Goal: Find specific page/section: Find specific page/section

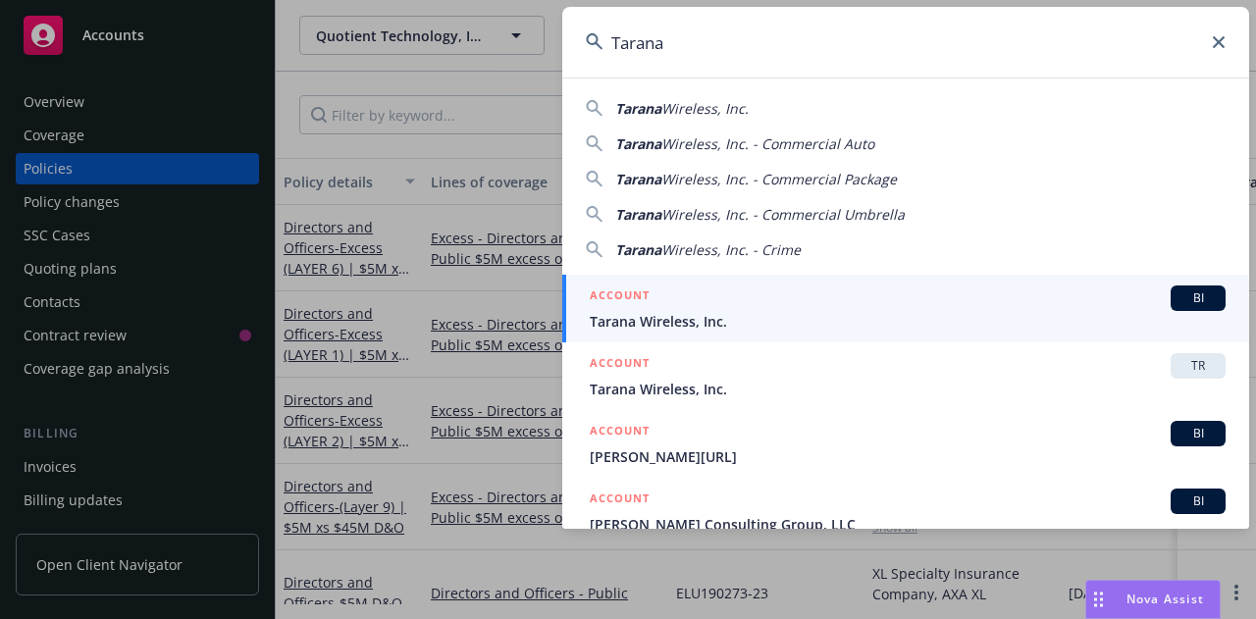
type input "Tarana"
click at [697, 293] on div "ACCOUNT BI" at bounding box center [908, 298] width 636 height 26
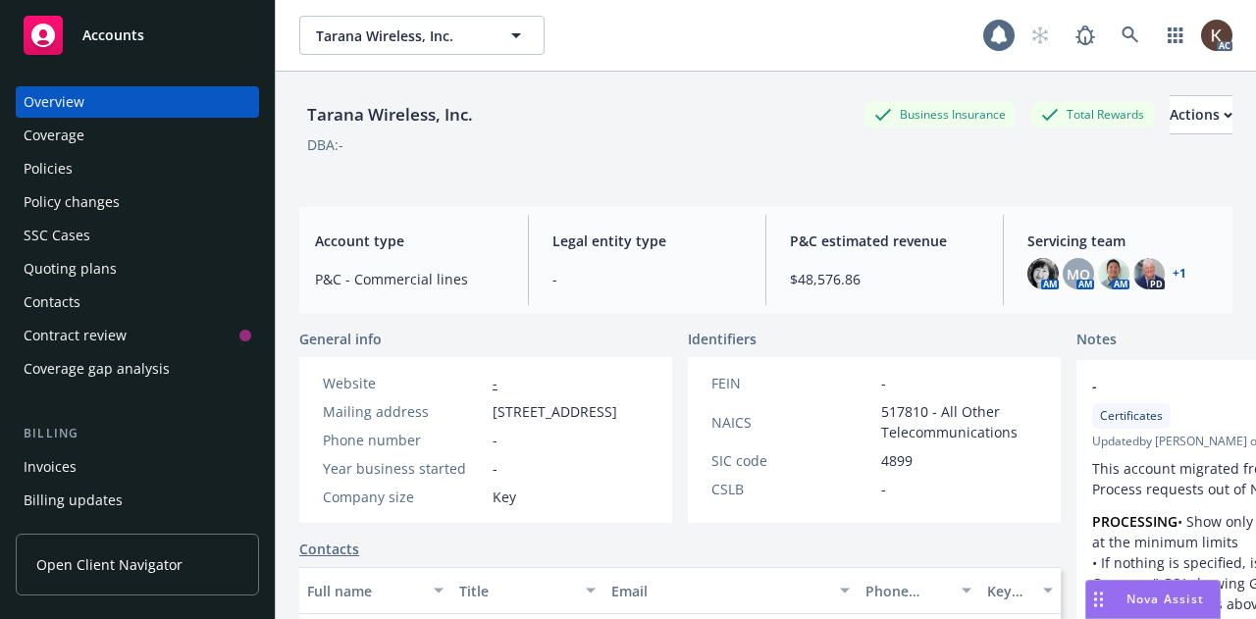
click at [78, 166] on div "Policies" at bounding box center [138, 168] width 228 height 31
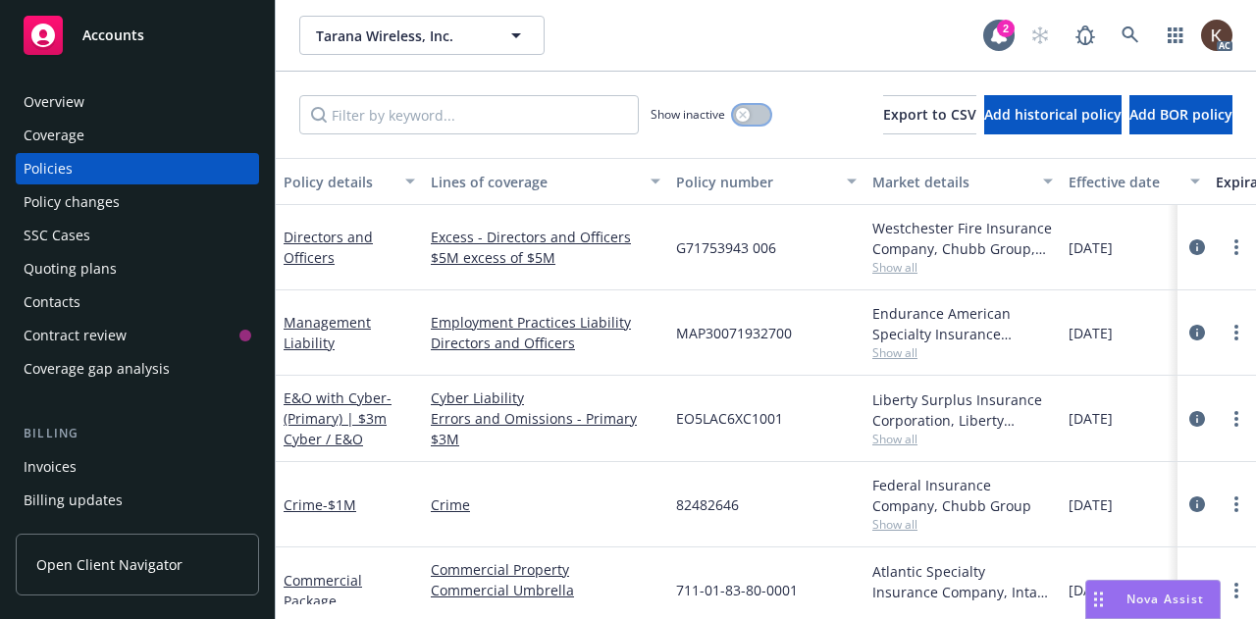
click at [733, 122] on button "button" at bounding box center [751, 115] width 37 height 20
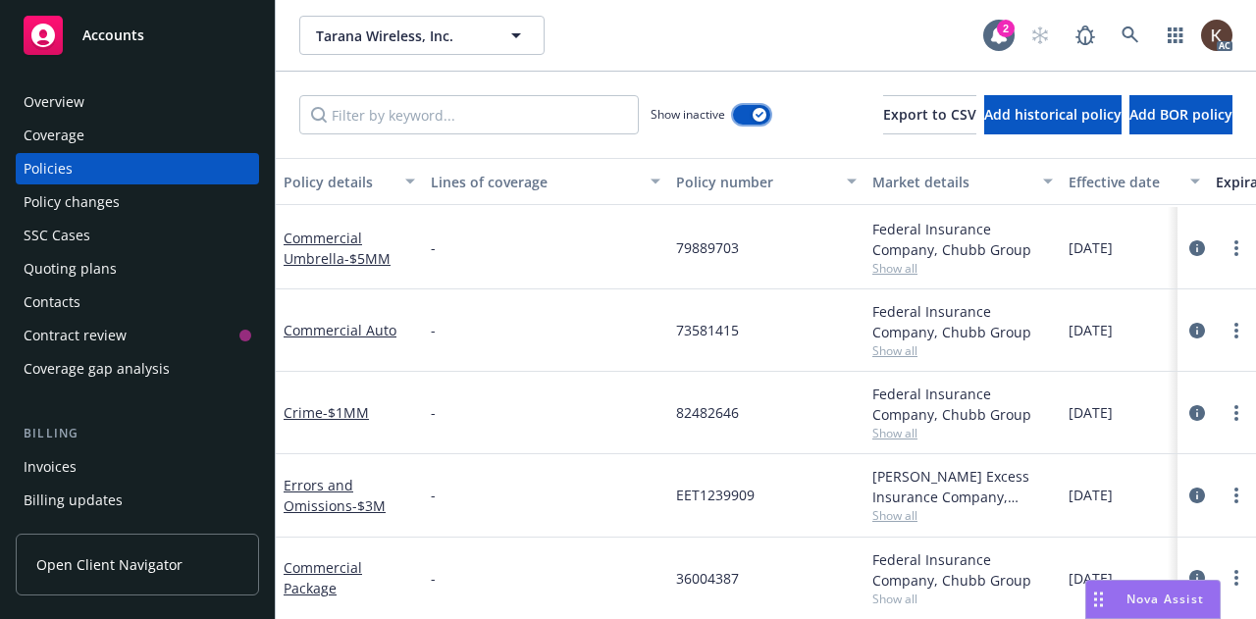
scroll to position [2774, 0]
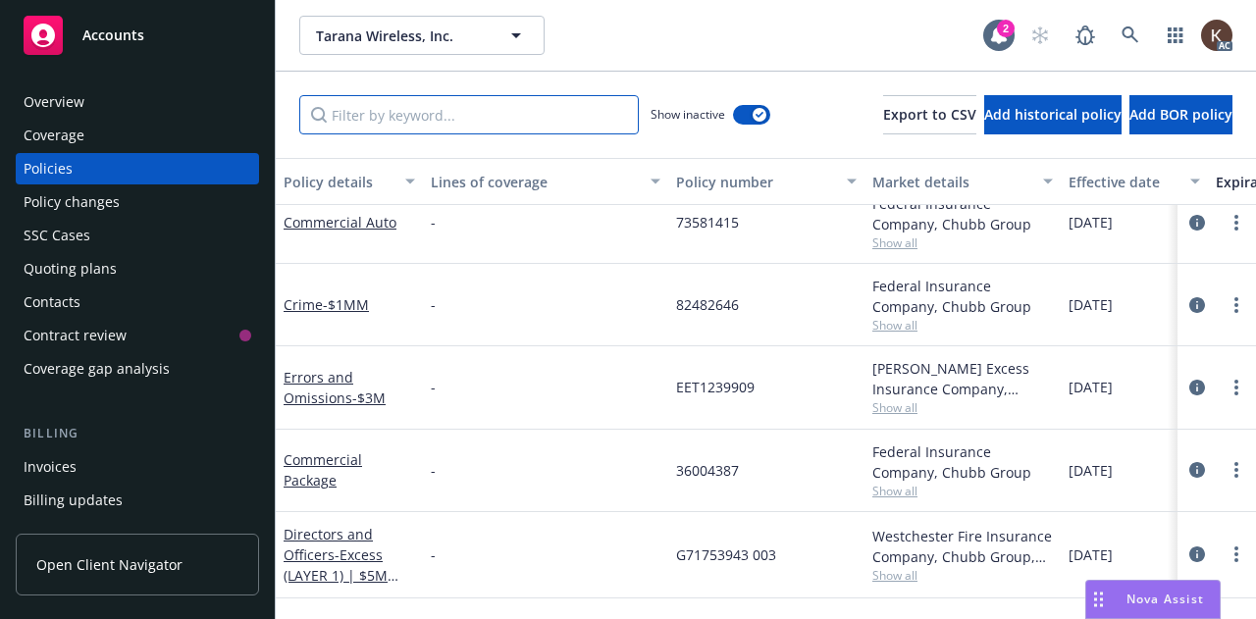
click at [402, 127] on input "Filter by keyword..." at bounding box center [468, 114] width 339 height 39
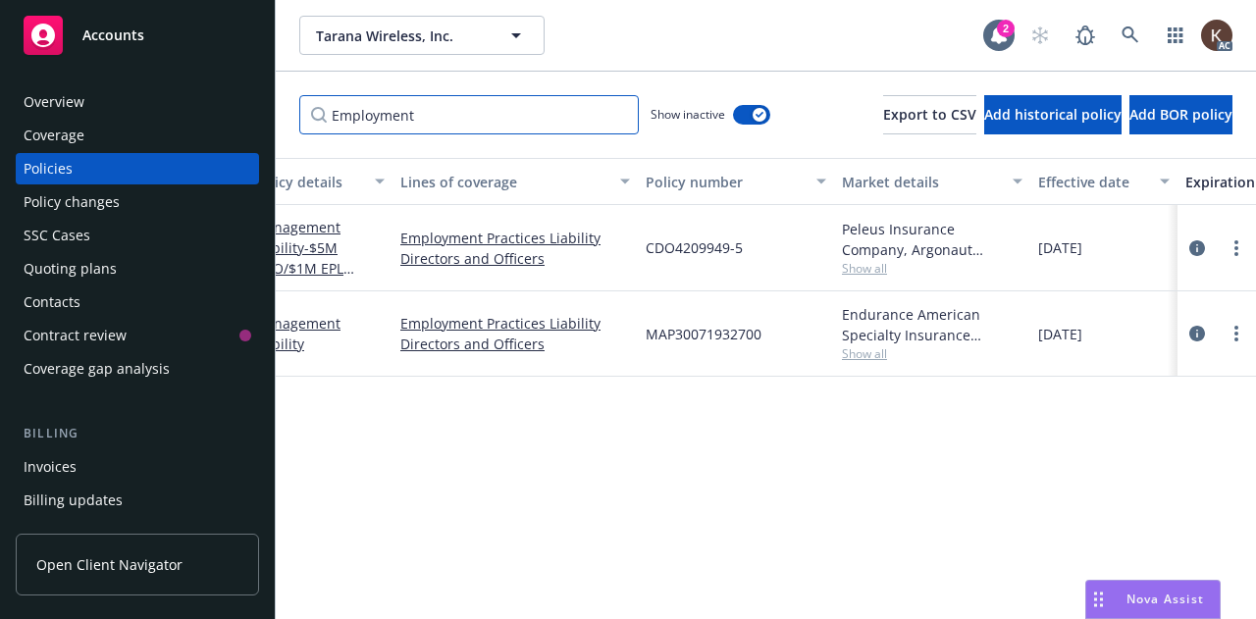
scroll to position [0, 0]
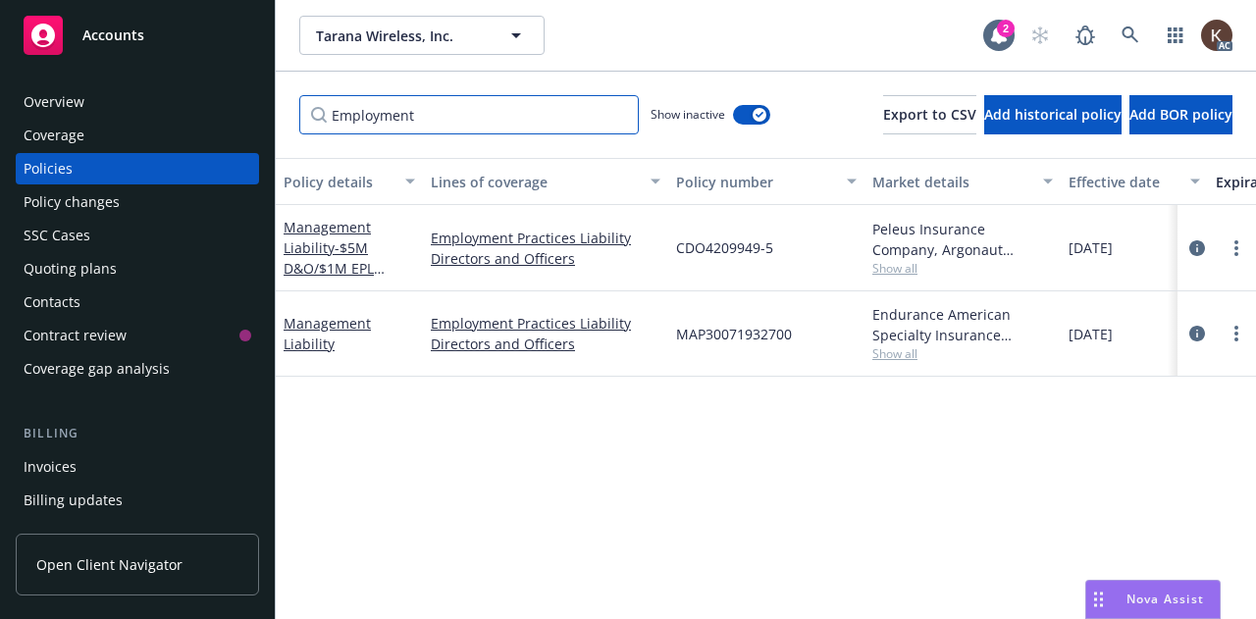
type input "Employment"
